Goal: Navigation & Orientation: Find specific page/section

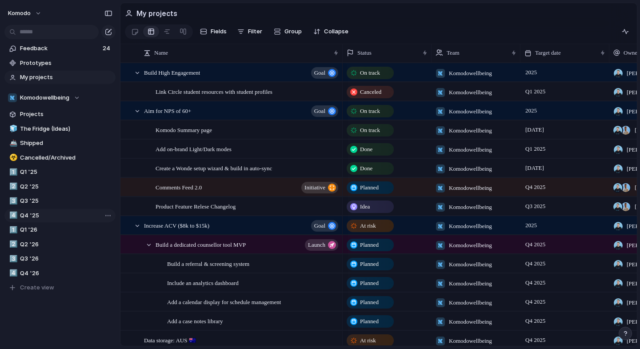
click at [41, 214] on span "Q4 '25" at bounding box center [66, 215] width 92 height 9
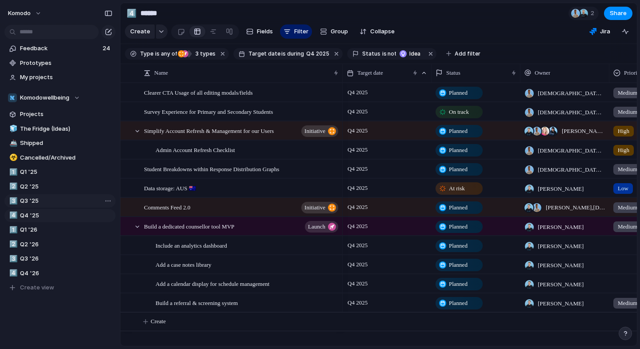
click at [40, 203] on span "Q3 '25" at bounding box center [66, 200] width 92 height 9
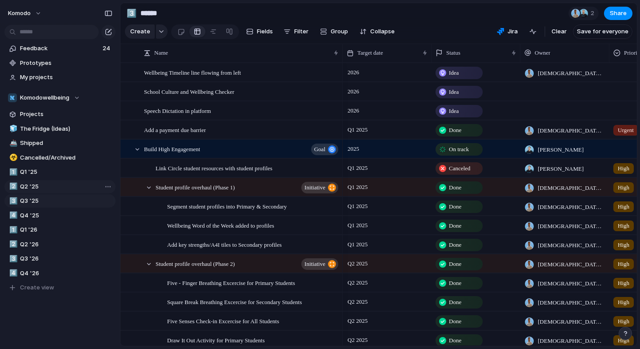
click at [45, 188] on span "Q2 '25" at bounding box center [66, 186] width 92 height 9
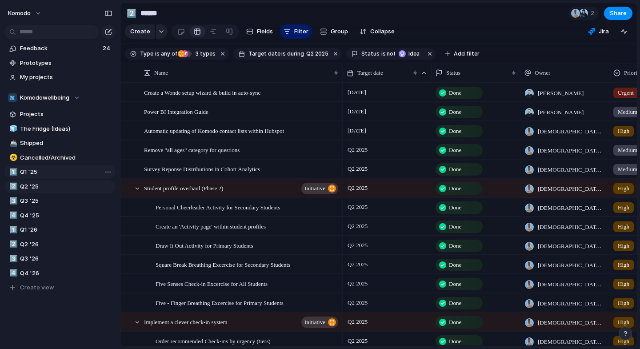
click at [47, 172] on span "Q1 '25" at bounding box center [66, 172] width 92 height 9
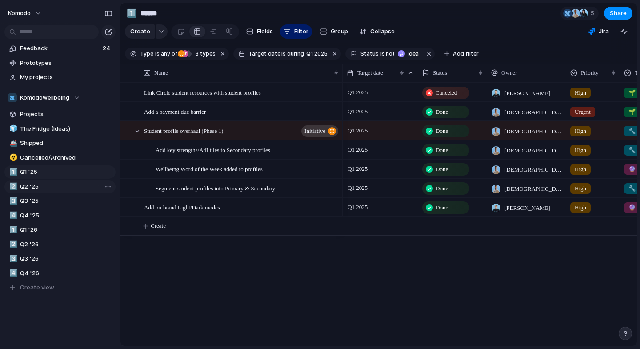
click at [44, 188] on span "Q2 '25" at bounding box center [66, 186] width 92 height 9
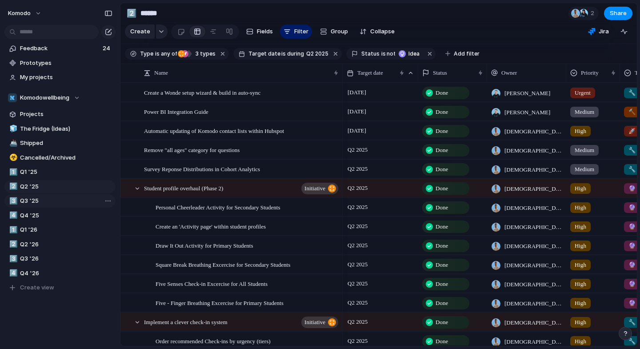
click at [44, 201] on span "Q3 '25" at bounding box center [66, 200] width 92 height 9
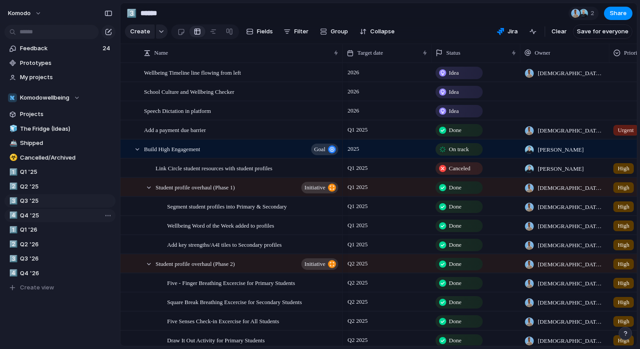
click at [42, 217] on span "Q4 '25" at bounding box center [66, 215] width 92 height 9
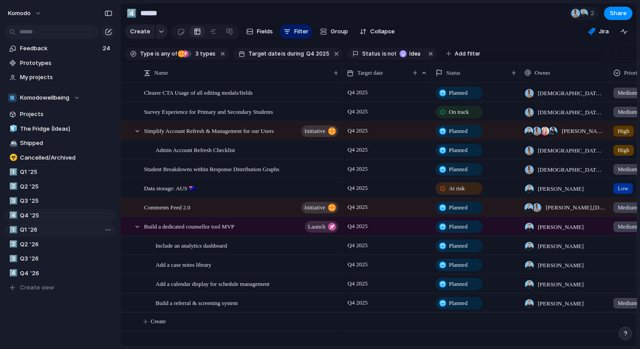
click at [42, 231] on span "Q1 '26" at bounding box center [66, 229] width 92 height 9
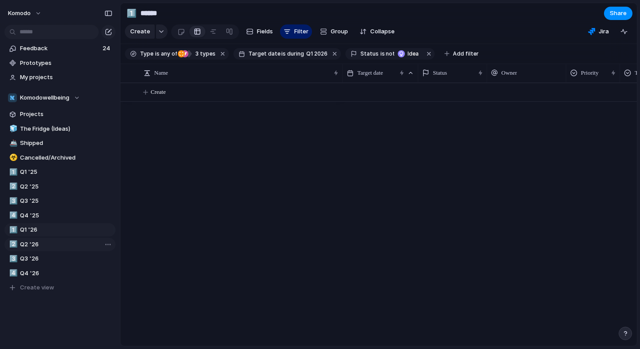
click at [41, 246] on span "Q2 '26" at bounding box center [66, 244] width 92 height 9
click at [40, 263] on span "Q3 '26" at bounding box center [66, 258] width 92 height 9
click at [40, 272] on span "Q4 '26" at bounding box center [66, 273] width 92 height 9
click at [44, 232] on span "Q1 '26" at bounding box center [66, 229] width 92 height 9
click at [46, 222] on div "🧊 The Fridge (Ideas) 🚢 Shipped ☣️ Cancelled/Archived 1️⃣ Q1 '25 2️⃣ Q2 '25 3️⃣ …" at bounding box center [59, 208] width 111 height 172
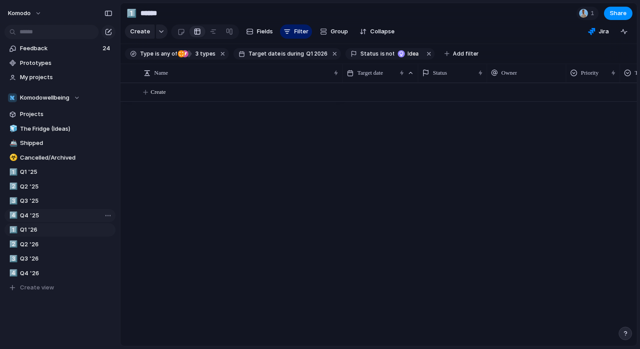
click at [46, 218] on span "Q4 '25" at bounding box center [66, 215] width 92 height 9
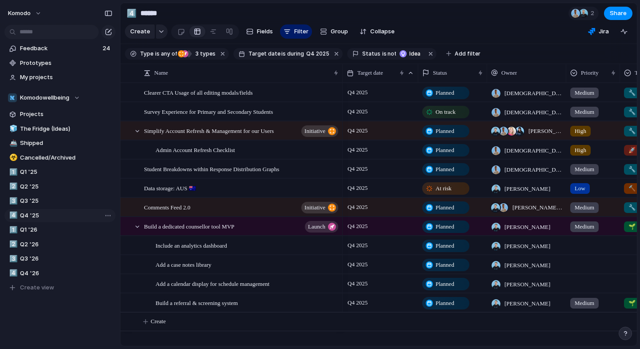
type input "******"
click at [302, 15] on section "4️⃣ ****** 2 Share" at bounding box center [378, 13] width 516 height 20
click at [407, 23] on section "Create Fields Filter Group Zoom Collapse Jira Clear Save for everyone" at bounding box center [378, 33] width 516 height 21
click at [483, 9] on section "4️⃣ ****** 2 Share" at bounding box center [378, 13] width 516 height 20
